Goal: Task Accomplishment & Management: Manage account settings

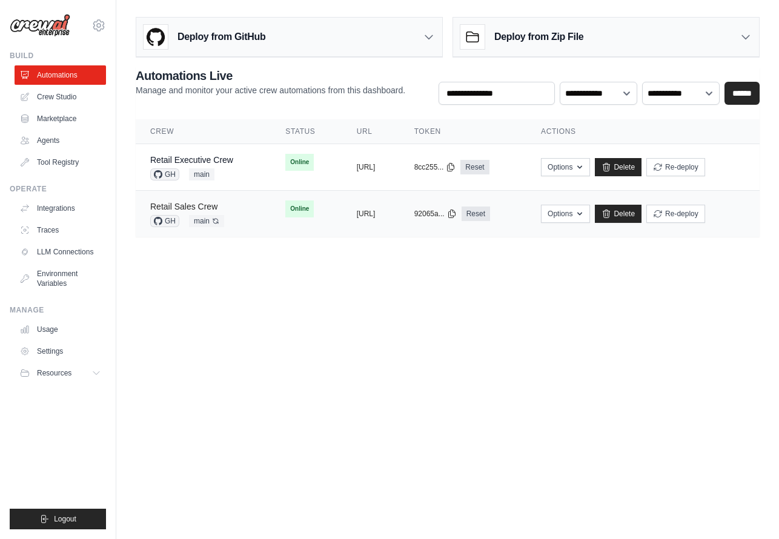
click at [191, 209] on link "Retail Sales Crew" at bounding box center [183, 207] width 67 height 10
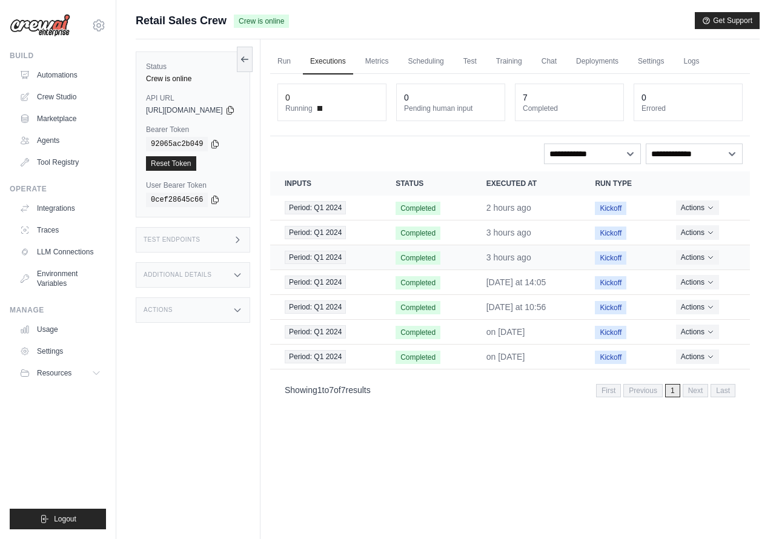
scroll to position [1, 0]
click at [52, 331] on link "Usage" at bounding box center [61, 329] width 91 height 19
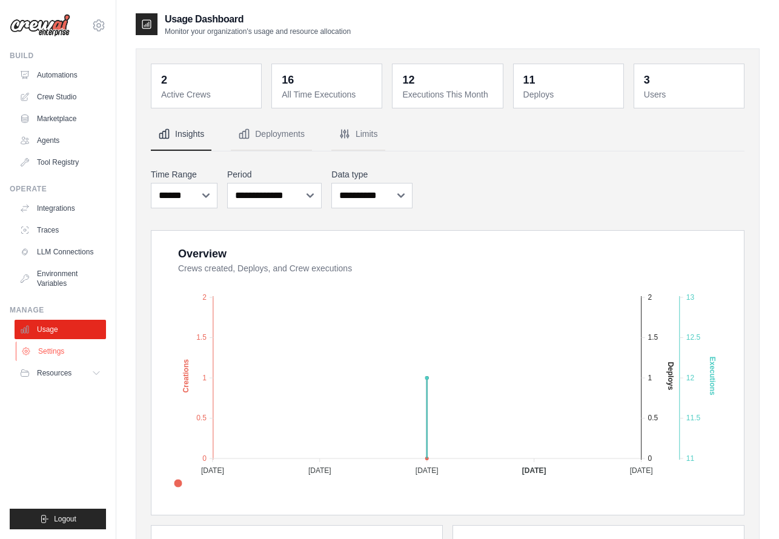
click at [60, 351] on link "Settings" at bounding box center [61, 351] width 91 height 19
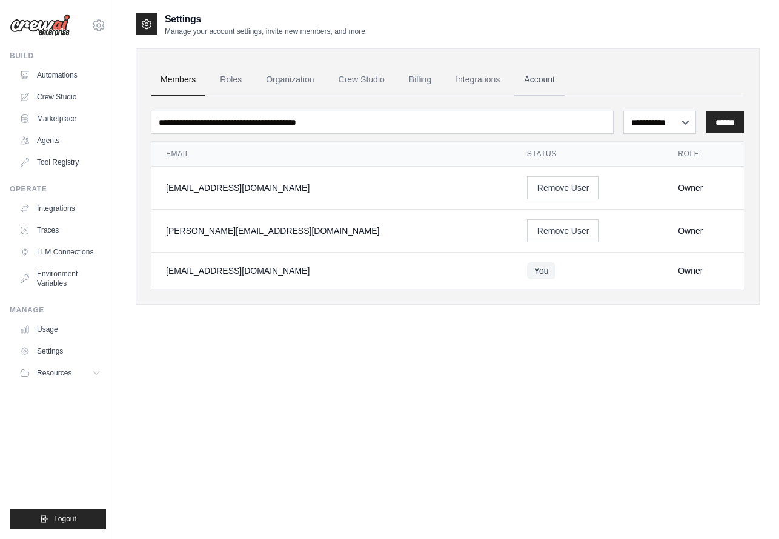
click at [542, 80] on link "Account" at bounding box center [539, 80] width 50 height 33
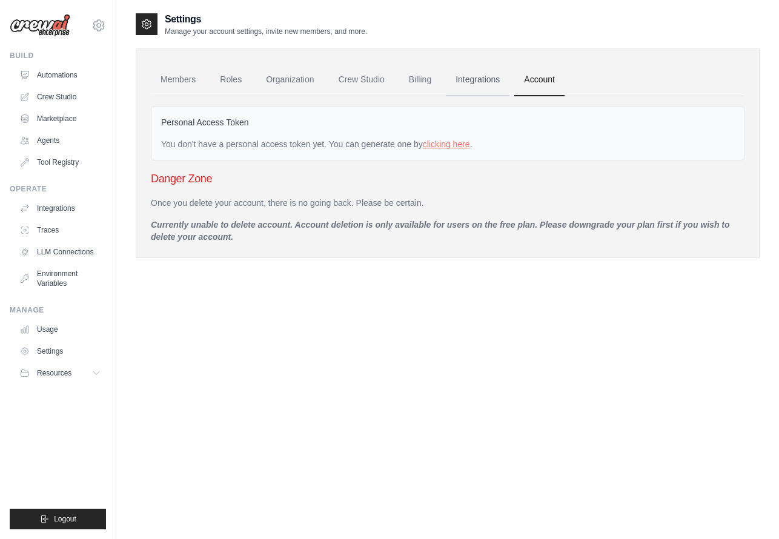
click at [490, 79] on link "Integrations" at bounding box center [478, 80] width 64 height 33
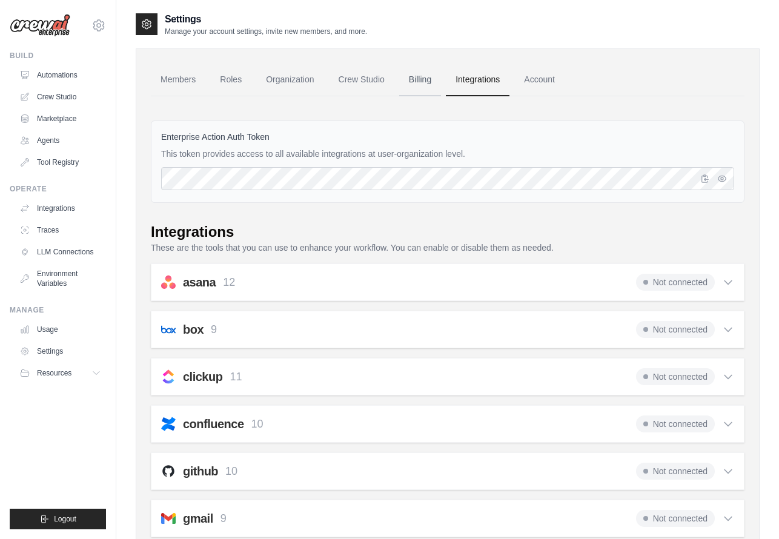
click at [425, 79] on link "Billing" at bounding box center [420, 80] width 42 height 33
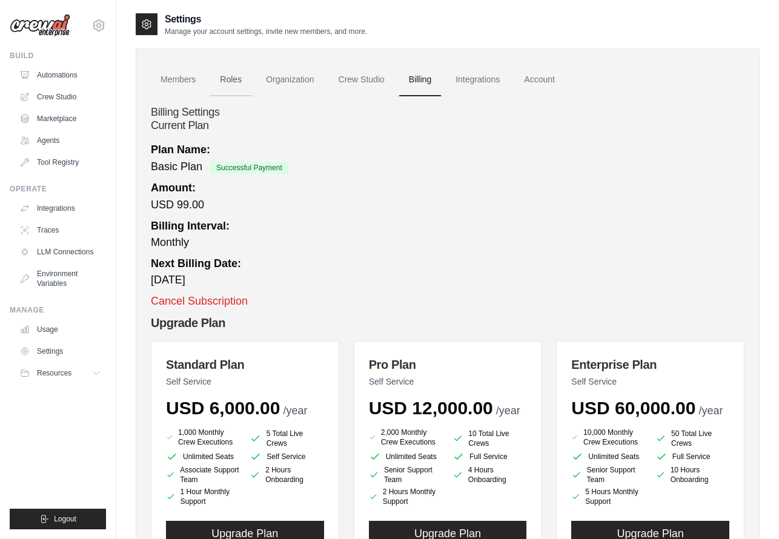
click at [235, 79] on link "Roles" at bounding box center [230, 80] width 41 height 33
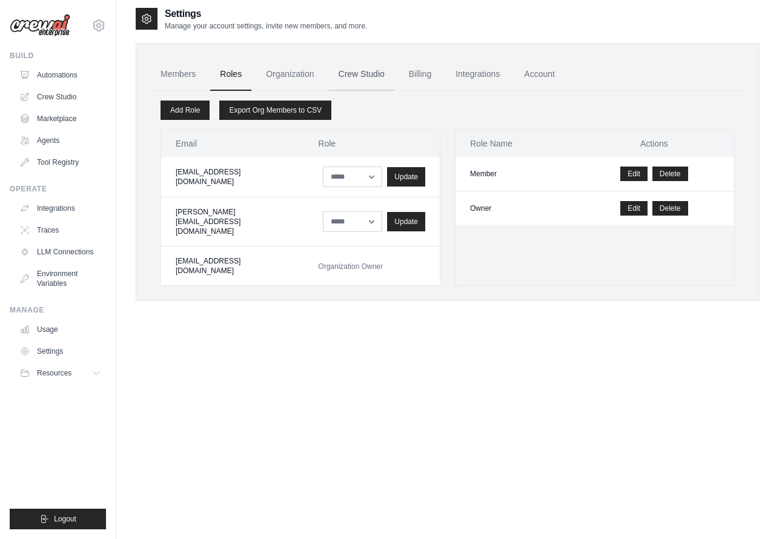
scroll to position [6, 0]
click at [180, 76] on link "Members" at bounding box center [178, 74] width 55 height 33
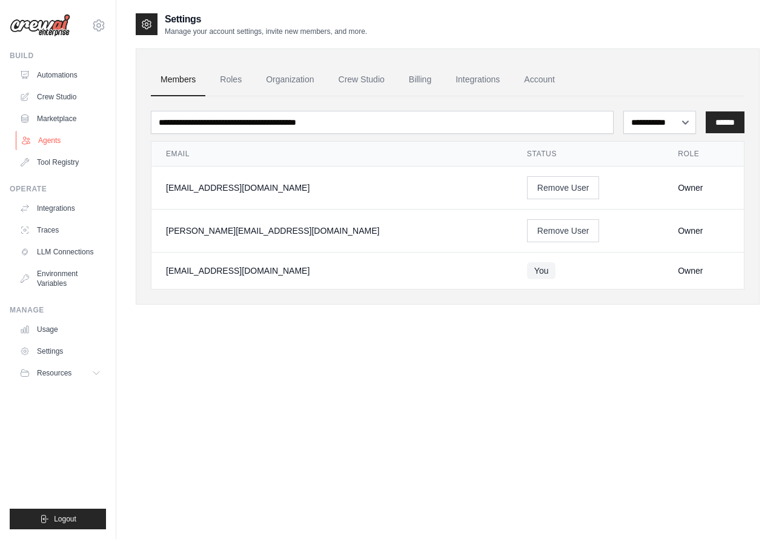
click at [56, 138] on link "Agents" at bounding box center [61, 140] width 91 height 19
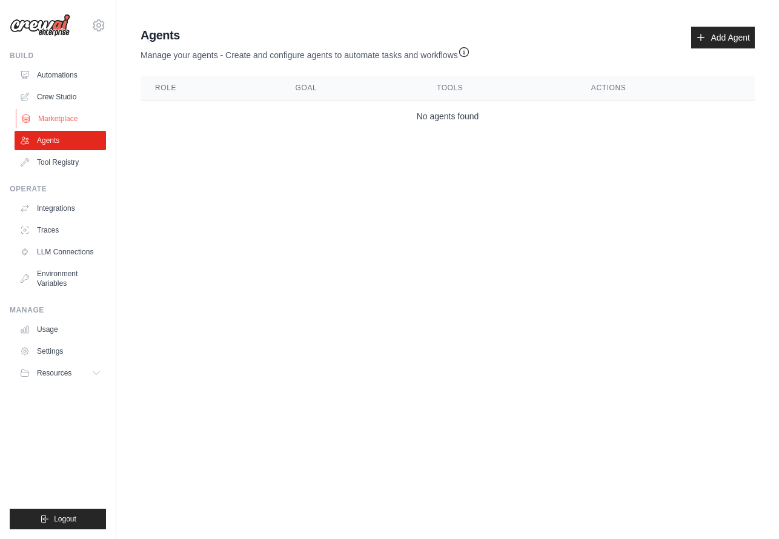
click at [42, 116] on link "Marketplace" at bounding box center [61, 118] width 91 height 19
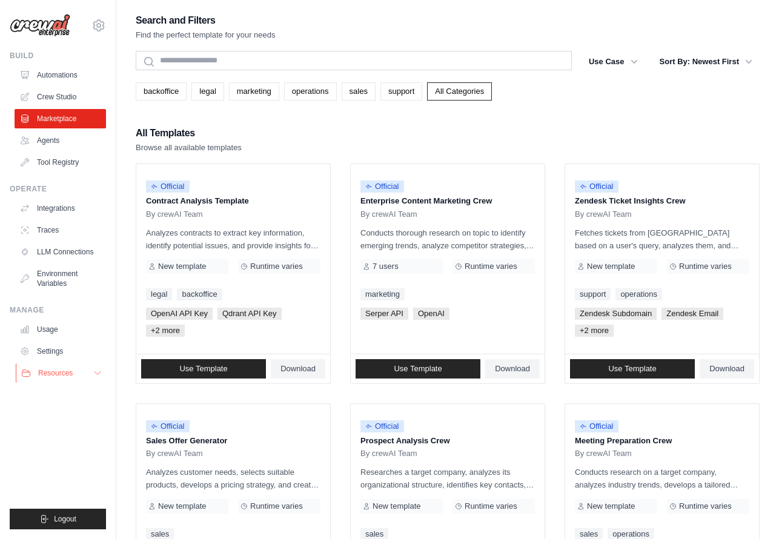
click at [54, 373] on span "Resources" at bounding box center [55, 373] width 35 height 10
click at [61, 352] on link "Settings" at bounding box center [61, 351] width 91 height 19
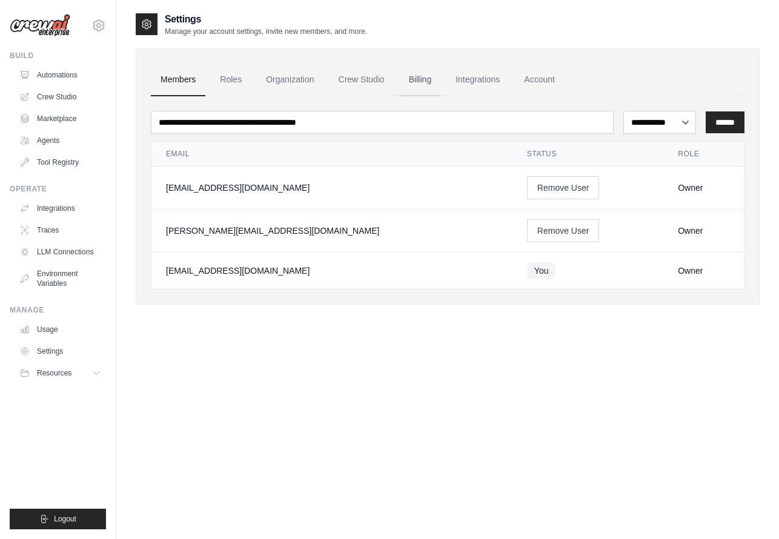
click at [424, 78] on link "Billing" at bounding box center [420, 80] width 42 height 33
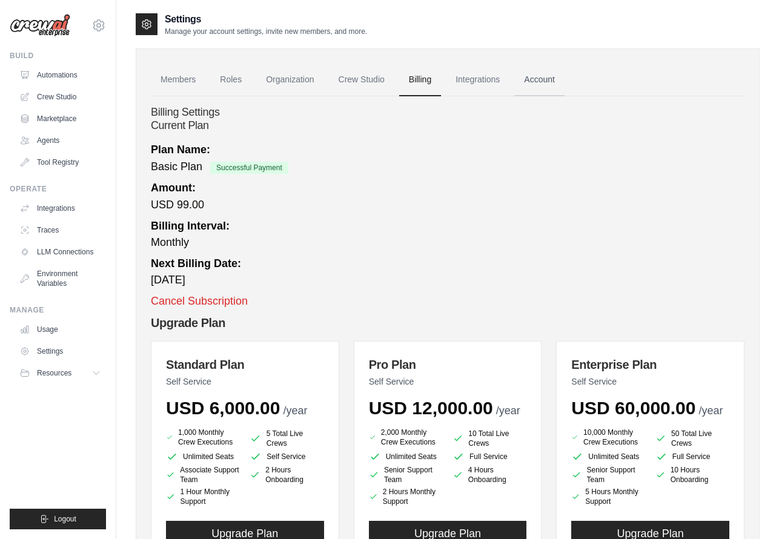
click at [534, 78] on link "Account" at bounding box center [539, 80] width 50 height 33
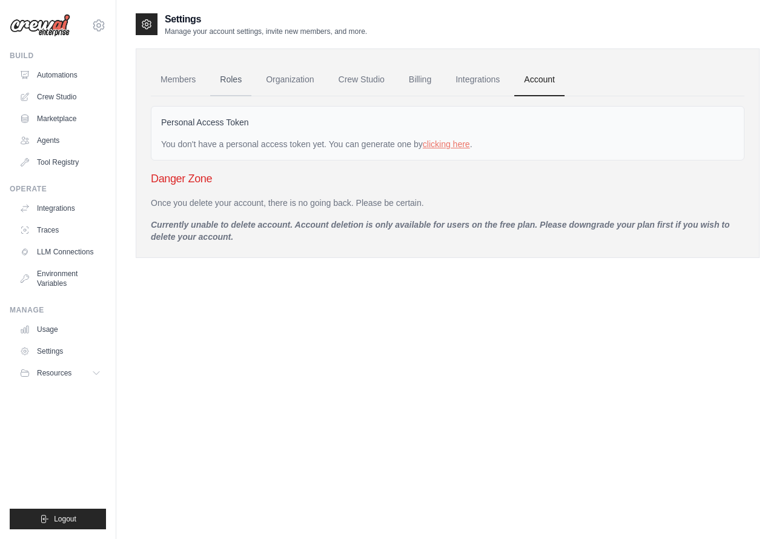
click at [233, 79] on link "Roles" at bounding box center [230, 80] width 41 height 33
